Goal: Communication & Community: Answer question/provide support

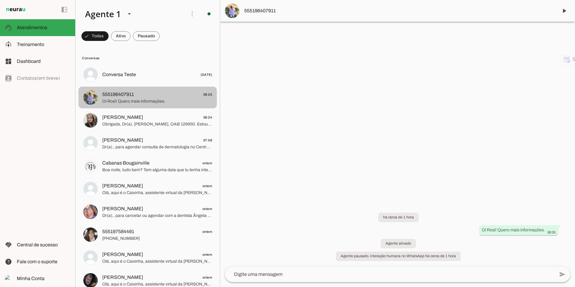
click at [145, 103] on span "Oi Rosi! Quero mais informações." at bounding box center [157, 101] width 110 height 6
drag, startPoint x: 188, startPoint y: 98, endPoint x: 147, endPoint y: 102, distance: 41.4
click at [147, 102] on span "Oi Rosi! Quero mais informações." at bounding box center [157, 101] width 110 height 6
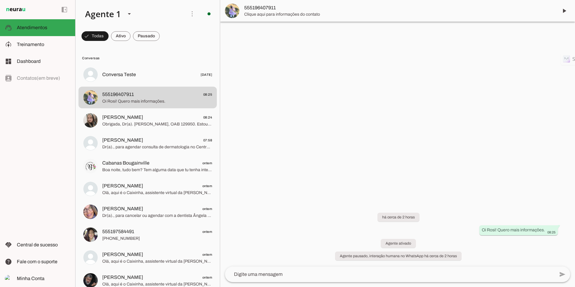
click at [253, 10] on span "555196407911" at bounding box center [398, 7] width 309 height 7
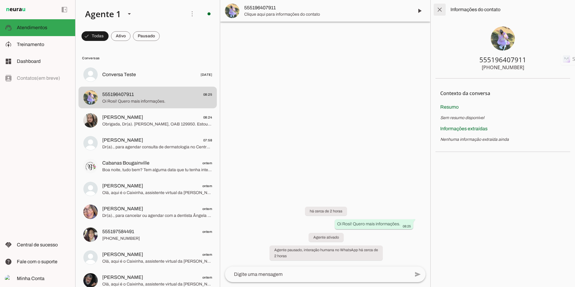
click at [435, 12] on span at bounding box center [440, 9] width 14 height 14
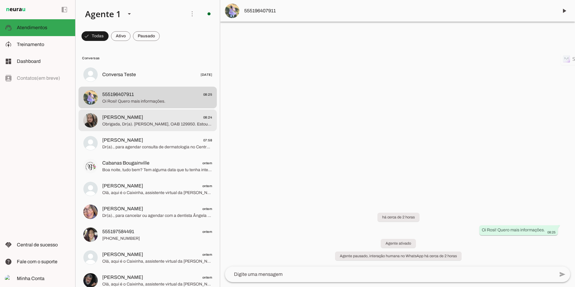
click at [124, 122] on span "Obrigada, Dr(a). [PERSON_NAME], OAB 129950. Estou à disposição para ajudar semp…" at bounding box center [157, 124] width 110 height 6
